Goal: Navigation & Orientation: Find specific page/section

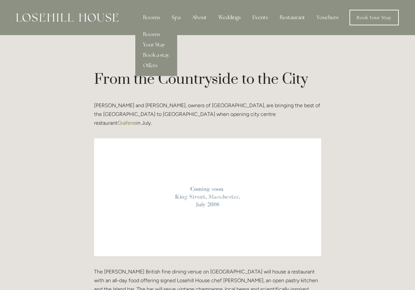
click at [153, 36] on link "Rooms" at bounding box center [156, 34] width 42 height 10
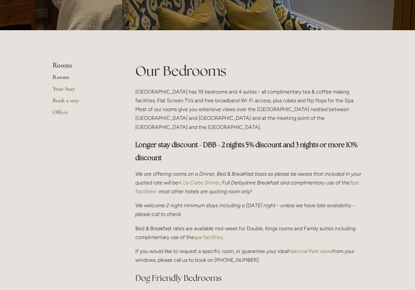
scroll to position [111, 0]
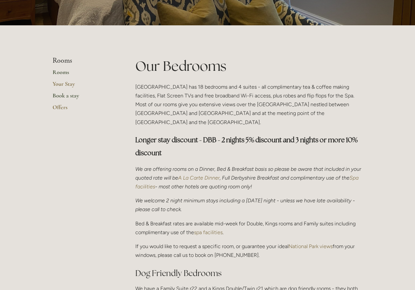
click at [74, 94] on link "Book a stay" at bounding box center [84, 98] width 62 height 12
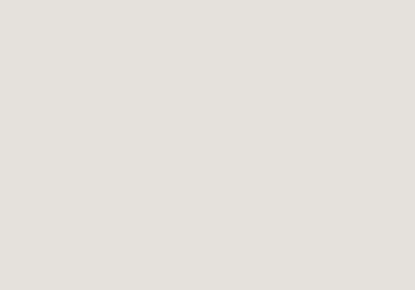
scroll to position [116, 0]
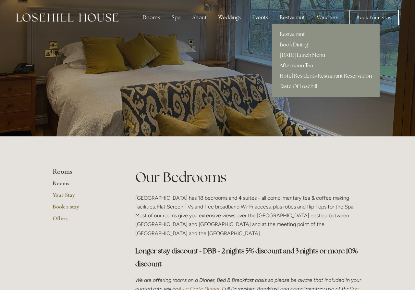
click at [286, 16] on div "Restaurant" at bounding box center [293, 17] width 36 height 13
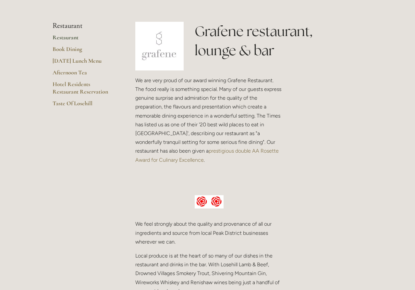
scroll to position [142, 0]
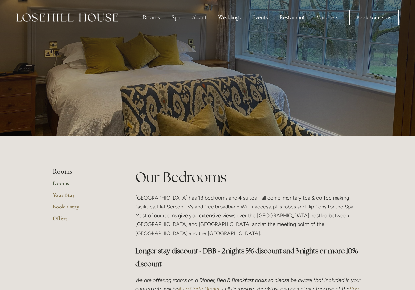
click at [87, 20] on img at bounding box center [67, 17] width 102 height 8
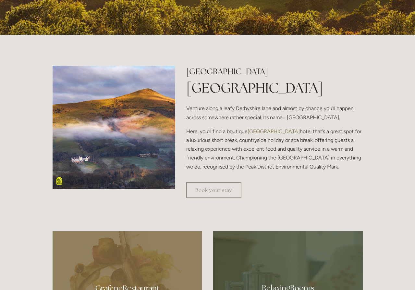
scroll to position [212, 0]
